Goal: Task Accomplishment & Management: Manage account settings

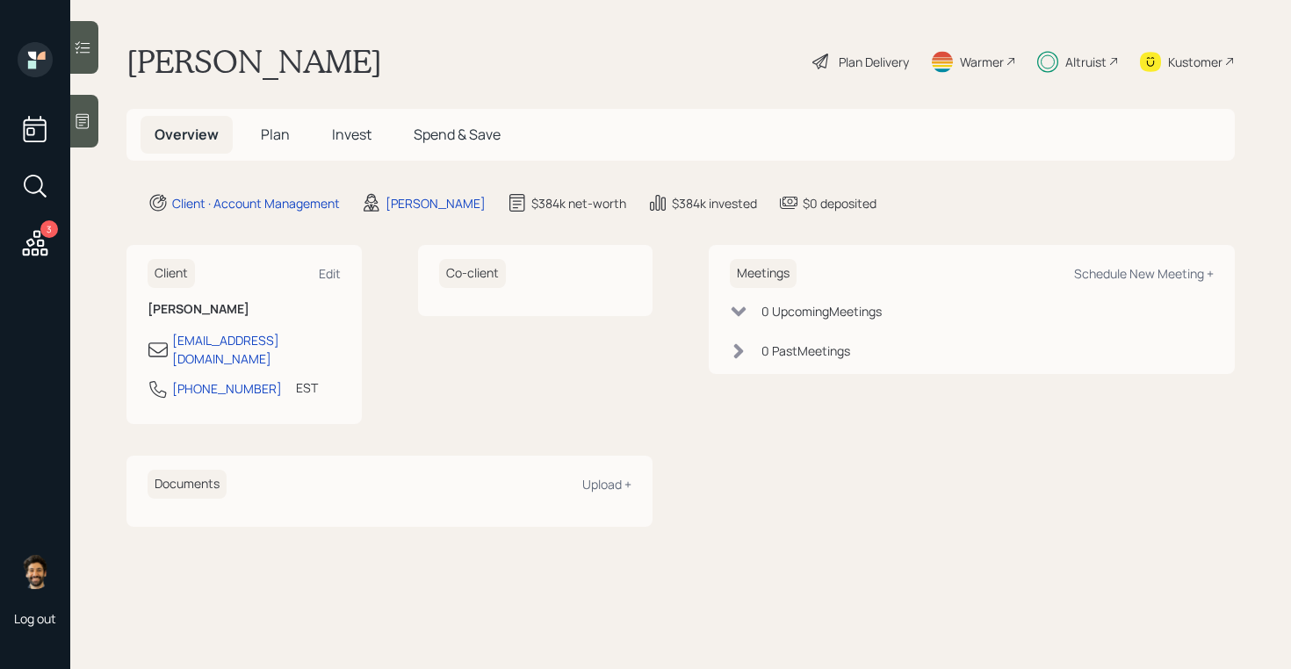
click at [353, 141] on span "Invest" at bounding box center [352, 134] width 40 height 19
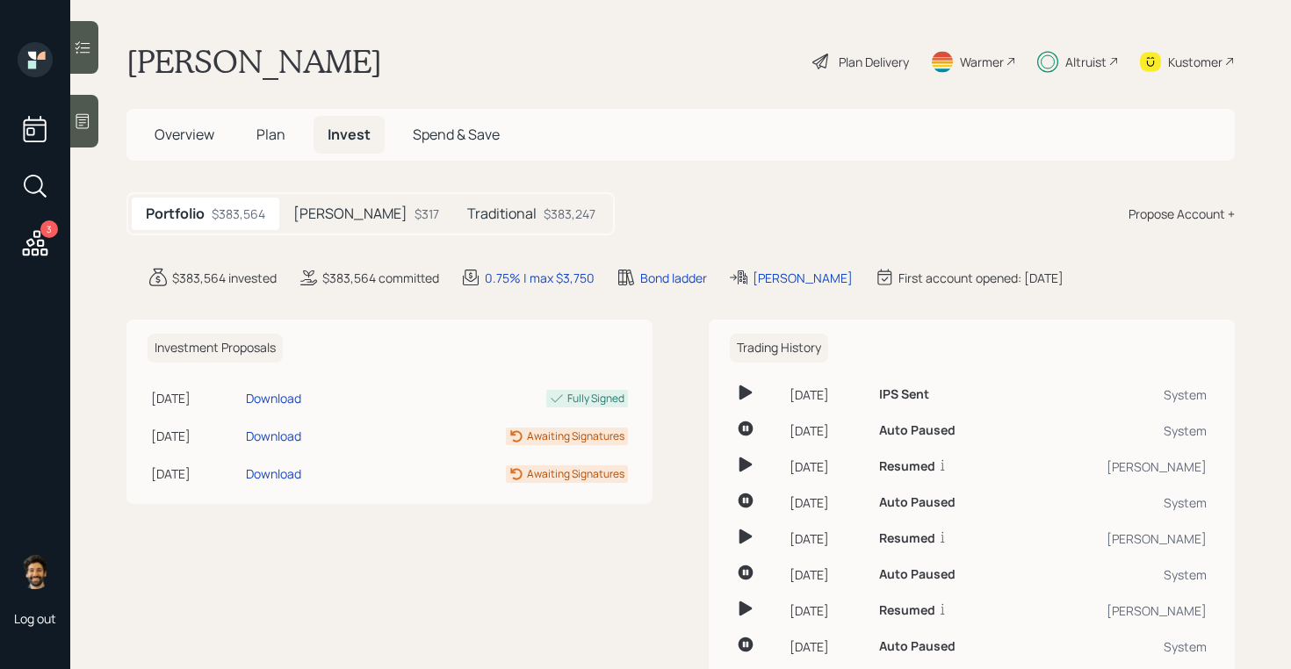
click at [453, 202] on div "Traditional $383,247" at bounding box center [531, 214] width 156 height 33
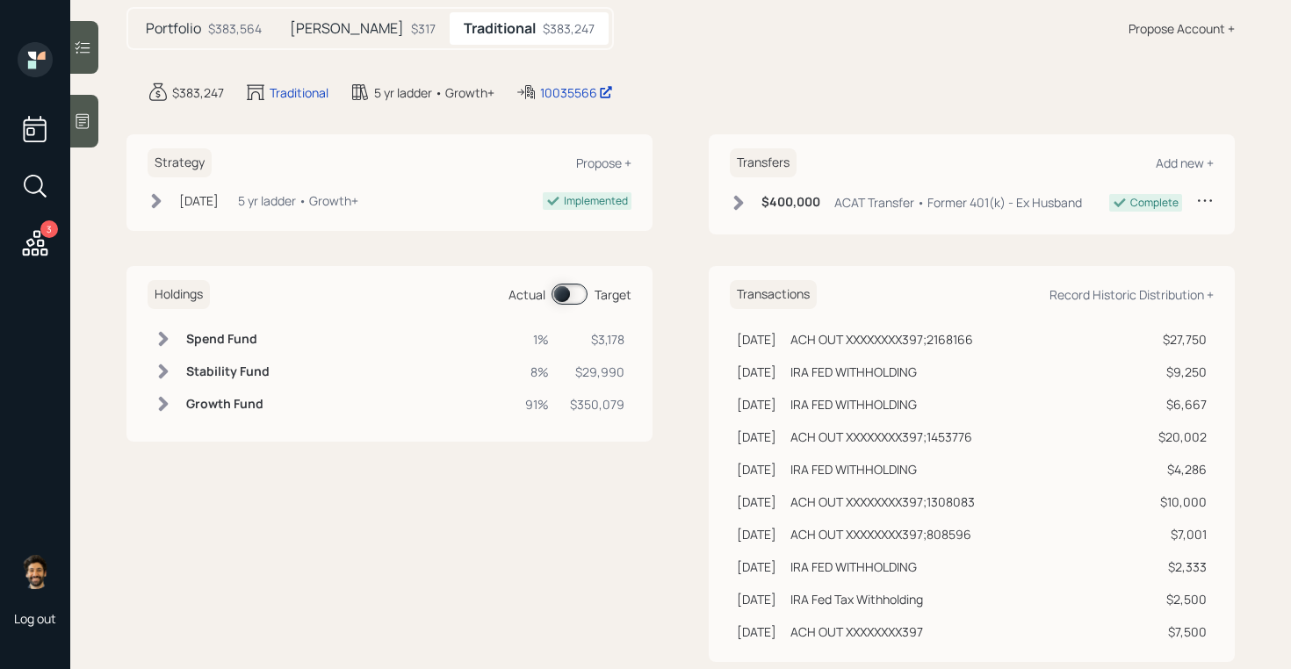
scroll to position [220, 0]
